Goal: Task Accomplishment & Management: Use online tool/utility

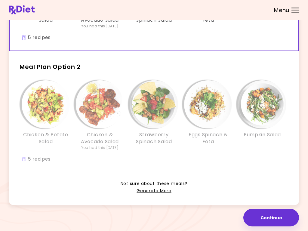
scroll to position [110, 0]
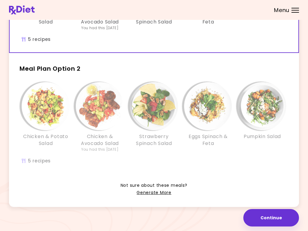
click at [157, 194] on link "Generate More" at bounding box center [154, 192] width 35 height 7
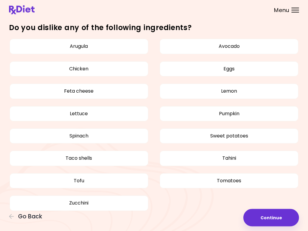
scroll to position [133, 0]
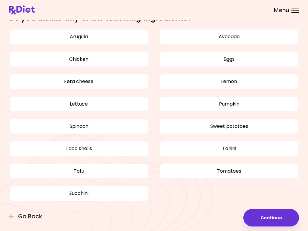
click at [266, 220] on button "Continue" at bounding box center [271, 217] width 56 height 17
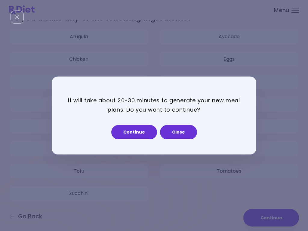
click at [139, 137] on button "Continue" at bounding box center [134, 132] width 46 height 14
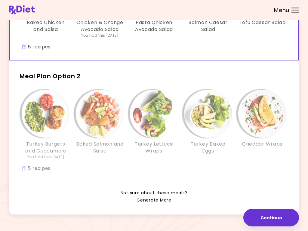
scroll to position [103, 0]
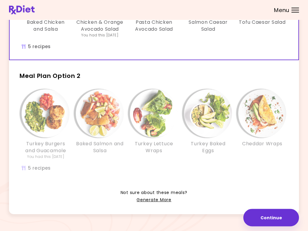
click at [156, 199] on link "Generate More" at bounding box center [154, 200] width 35 height 7
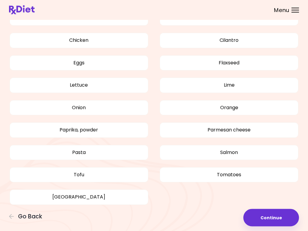
scroll to position [253, 0]
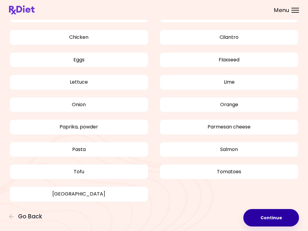
click at [267, 219] on button "Continue" at bounding box center [271, 217] width 56 height 17
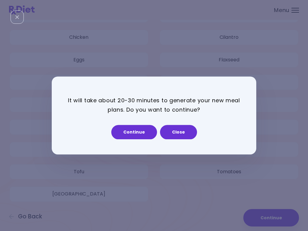
click at [138, 125] on button "Continue" at bounding box center [134, 132] width 46 height 14
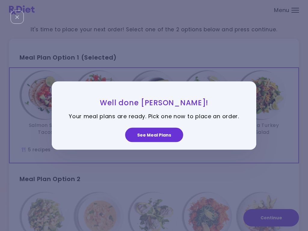
click at [161, 137] on button "See Meal Plans" at bounding box center [154, 134] width 58 height 14
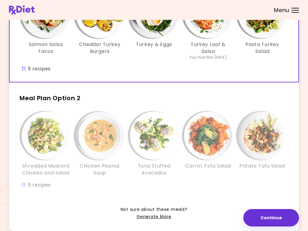
scroll to position [81, 0]
click at [262, 135] on img "Info - Potato Tofu Salad - Meal Plan Option 2" at bounding box center [262, 136] width 48 height 48
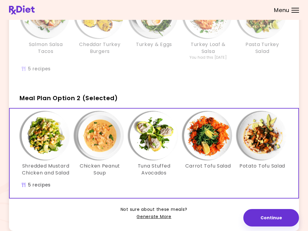
click at [267, 143] on img "Info - Potato Tofu Salad - Meal Plan Option 2 (Selected)" at bounding box center [262, 136] width 48 height 48
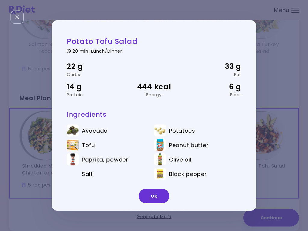
click at [158, 198] on button "OK" at bounding box center [154, 196] width 31 height 14
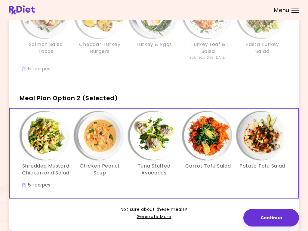
click at [45, 134] on img "Info - Shredded Mustard Chicken and Salad - Meal Plan Option 2 (Selected)" at bounding box center [46, 136] width 48 height 48
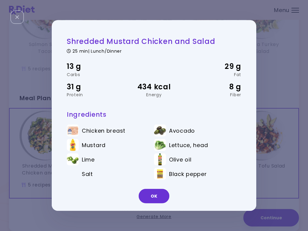
click at [158, 199] on button "OK" at bounding box center [154, 196] width 31 height 14
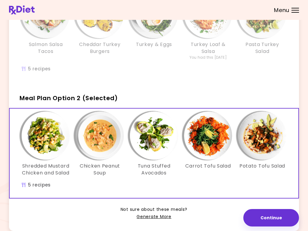
click at [99, 143] on img "Info - Chicken Peanut Soup - Meal Plan Option 2 (Selected)" at bounding box center [100, 136] width 48 height 48
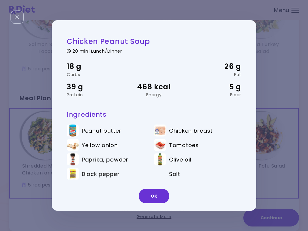
click at [160, 199] on button "OK" at bounding box center [154, 196] width 31 height 14
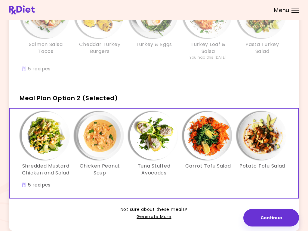
click at [154, 138] on img "Info - Tuna Stuffed Avocados - Meal Plan Option 2 (Selected)" at bounding box center [154, 136] width 48 height 48
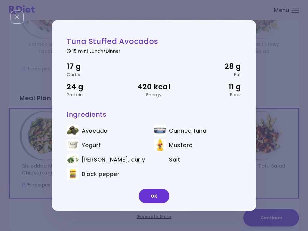
click at [157, 197] on button "OK" at bounding box center [154, 196] width 31 height 14
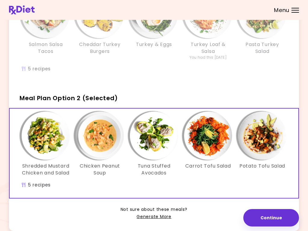
click at [162, 220] on link "Generate More" at bounding box center [154, 216] width 35 height 7
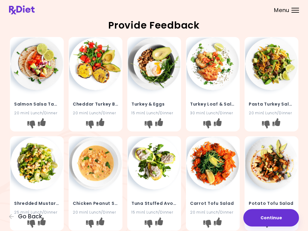
click at [272, 218] on button "Continue" at bounding box center [271, 217] width 56 height 17
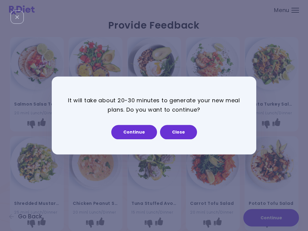
click at [139, 135] on button "Continue" at bounding box center [134, 132] width 46 height 14
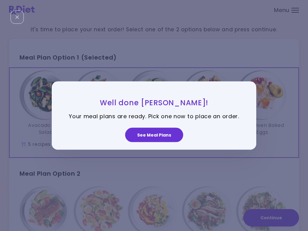
click at [148, 135] on button "See Meal Plans" at bounding box center [154, 134] width 58 height 14
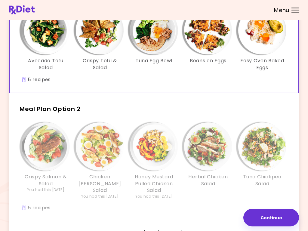
scroll to position [65, 0]
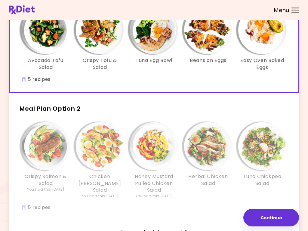
click at [207, 149] on img "Info - Herbal Chicken Salad - Meal Plan Option 2" at bounding box center [208, 146] width 48 height 48
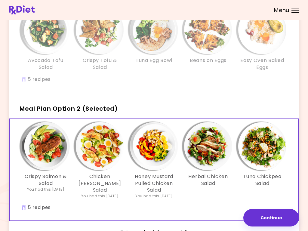
click at [201, 141] on img "Info - Herbal Chicken Salad - Meal Plan Option 2 (Selected)" at bounding box center [208, 146] width 48 height 48
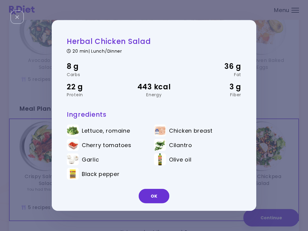
click at [149, 199] on button "OK" at bounding box center [154, 196] width 31 height 14
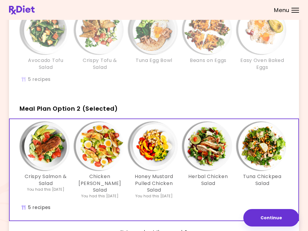
click at [41, 155] on img "Info - Crispy Salmon & Salad - Meal Plan Option 2 (Selected)" at bounding box center [46, 146] width 48 height 48
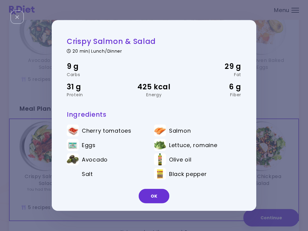
click at [150, 195] on button "OK" at bounding box center [154, 196] width 31 height 14
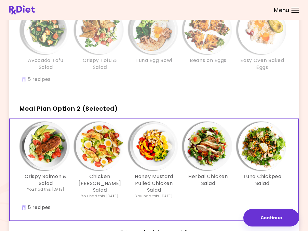
click at [152, 151] on img "Info - Honey Mustard Pulled Chicken Salad - Meal Plan Option 2 (Selected)" at bounding box center [154, 146] width 48 height 48
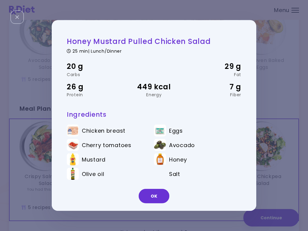
click at [147, 194] on button "OK" at bounding box center [154, 196] width 31 height 14
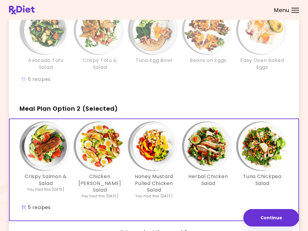
click at [158, 152] on img "Info - Honey Mustard Pulled Chicken Salad - Meal Plan Option 2 (Selected)" at bounding box center [154, 146] width 48 height 48
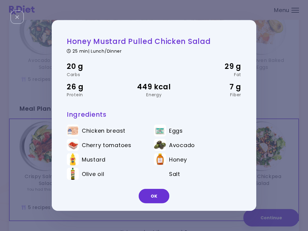
click at [149, 194] on button "OK" at bounding box center [154, 196] width 31 height 14
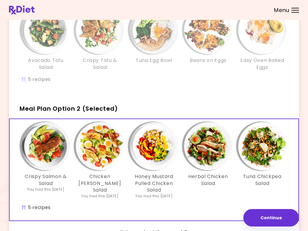
click at [256, 152] on img "Info - Tuna Chickpea Salad - Meal Plan Option 2 (Selected)" at bounding box center [262, 146] width 48 height 48
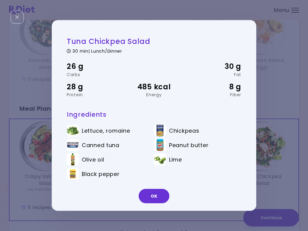
click at [152, 194] on button "OK" at bounding box center [154, 196] width 31 height 14
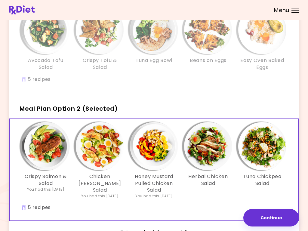
click at [47, 143] on img "Info - Crispy Salmon & Salad - Meal Plan Option 2 (Selected)" at bounding box center [46, 146] width 48 height 48
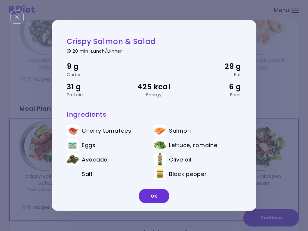
click at [152, 201] on button "OK" at bounding box center [154, 196] width 31 height 14
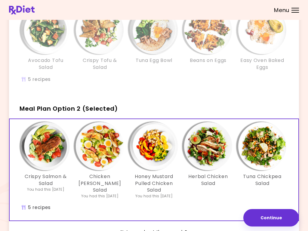
click at [98, 148] on img "Info - Chicken Cobb Salad - Meal Plan Option 2 (Selected)" at bounding box center [100, 146] width 48 height 48
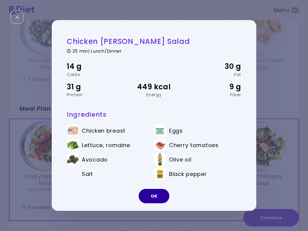
click at [146, 194] on button "OK" at bounding box center [154, 196] width 31 height 14
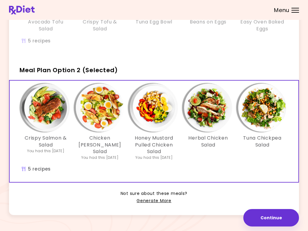
scroll to position [114, 0]
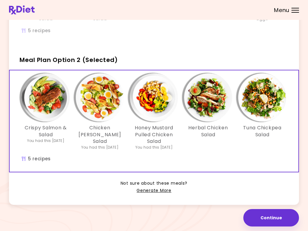
click at [154, 188] on link "Generate More" at bounding box center [154, 190] width 35 height 7
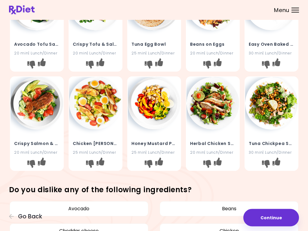
click at [270, 214] on button "Continue" at bounding box center [271, 217] width 56 height 17
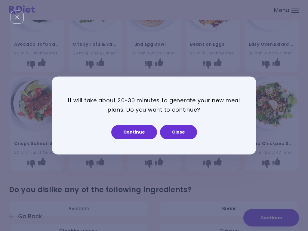
click at [131, 134] on button "Continue" at bounding box center [134, 132] width 46 height 14
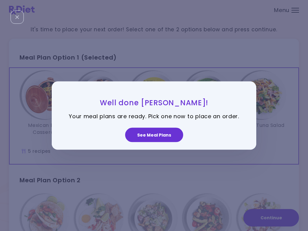
click at [158, 138] on button "See Meal Plans" at bounding box center [154, 134] width 58 height 14
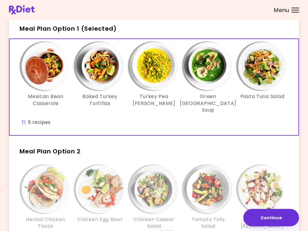
scroll to position [28, 0]
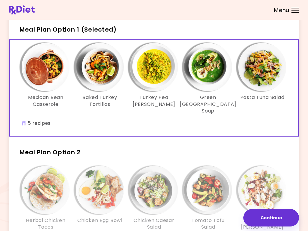
click at [153, 84] on img "Info - Turkey Pea Curry - Meal Plan Option 1 (Selected)" at bounding box center [154, 67] width 48 height 48
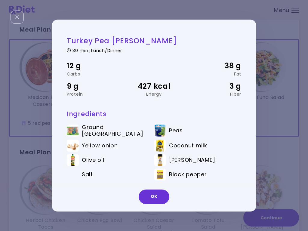
click at [161, 196] on button "OK" at bounding box center [154, 196] width 31 height 14
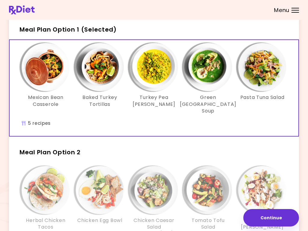
scroll to position [29, 0]
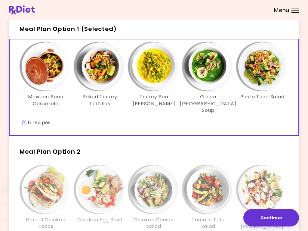
click at [39, 70] on img "Info - Mexican Bean Casserole - Meal Plan Option 1 (Selected)" at bounding box center [46, 66] width 48 height 48
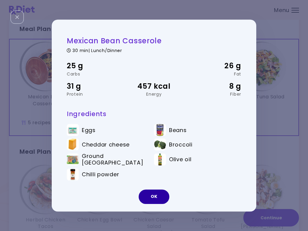
click at [158, 195] on button "OK" at bounding box center [154, 196] width 31 height 14
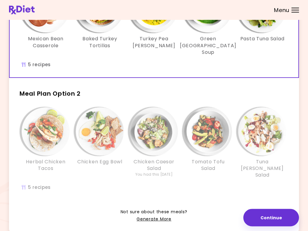
scroll to position [87, 0]
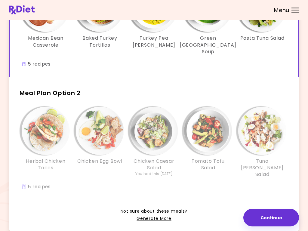
click at [152, 215] on link "Generate More" at bounding box center [154, 218] width 35 height 7
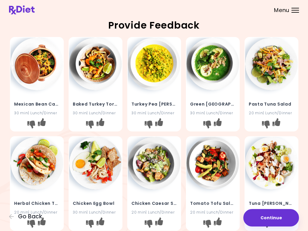
click at [268, 220] on button "Continue" at bounding box center [271, 217] width 56 height 17
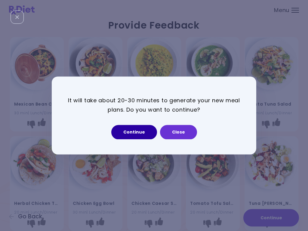
click at [125, 129] on button "Continue" at bounding box center [134, 132] width 46 height 14
